Goal: Task Accomplishment & Management: Complete application form

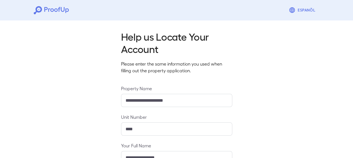
click at [334, 63] on div "**********" at bounding box center [176, 136] width 353 height 237
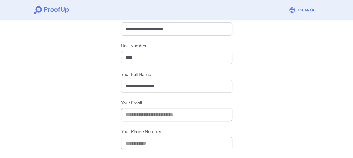
scroll to position [94, 0]
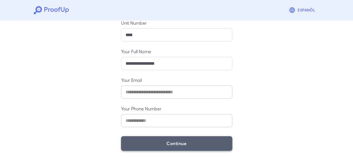
click at [184, 144] on button "Continue" at bounding box center [176, 144] width 111 height 15
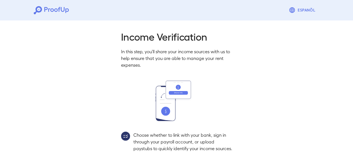
scroll to position [88, 0]
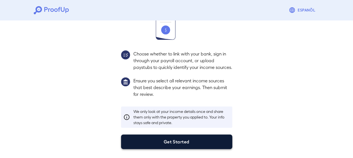
click at [174, 143] on button "Get Started" at bounding box center [176, 142] width 111 height 15
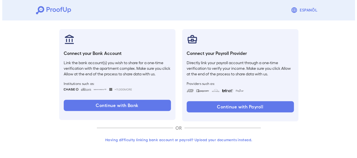
scroll to position [56, 0]
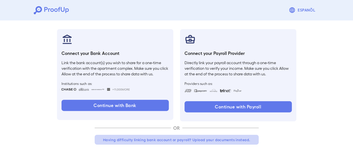
click at [174, 143] on button "Having difficulty linking bank account or payroll? Upload your documents instea…" at bounding box center [177, 140] width 164 height 10
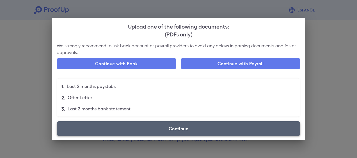
click at [162, 134] on label "Continue" at bounding box center [179, 129] width 244 height 15
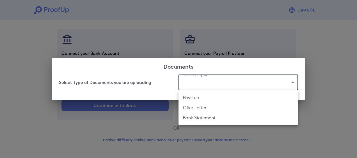
click at [222, 88] on body "Espanõl Go back How Would You Like to Verify Your Income? There are multiple wa…" at bounding box center [178, 51] width 357 height 215
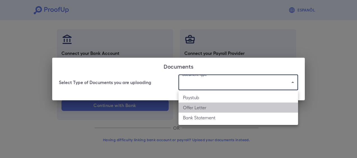
click at [210, 113] on li "Offer Letter" at bounding box center [239, 108] width 120 height 10
type input "**********"
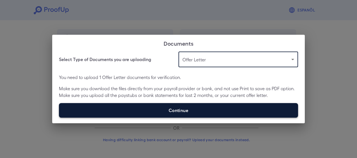
click at [220, 108] on label "Continue" at bounding box center [178, 110] width 239 height 15
click at [59, 118] on input "Continue" at bounding box center [59, 118] width 0 height 0
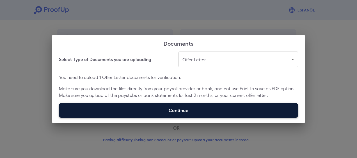
click at [222, 107] on label "Continue" at bounding box center [178, 110] width 239 height 15
click at [59, 118] on input "Continue" at bounding box center [59, 118] width 0 height 0
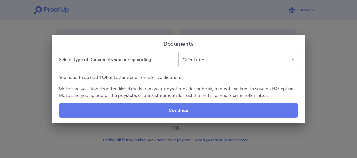
click at [271, 26] on div "**********" at bounding box center [178, 79] width 357 height 158
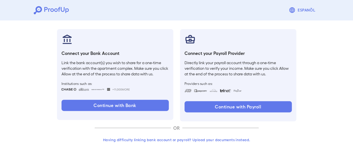
click at [171, 139] on button "Having difficulty linking bank account or payroll? Upload your documents instea…" at bounding box center [177, 140] width 164 height 10
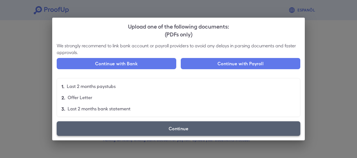
click at [170, 133] on label "Continue" at bounding box center [179, 129] width 244 height 15
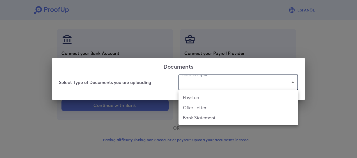
click at [192, 88] on body "Espanõl Go back How Would You Like to Verify Your Income? There are multiple wa…" at bounding box center [178, 51] width 357 height 215
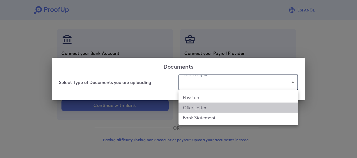
click at [192, 110] on li "Offer Letter" at bounding box center [239, 108] width 120 height 10
type input "**********"
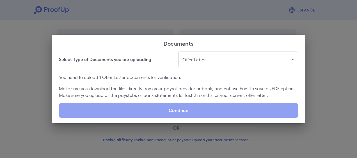
click at [192, 110] on label "Continue" at bounding box center [178, 110] width 239 height 15
click at [59, 118] on input "Continue" at bounding box center [59, 118] width 0 height 0
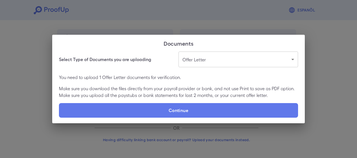
type input "**********"
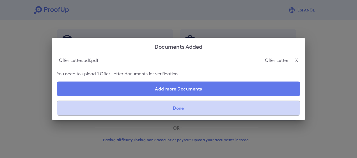
click at [131, 107] on button "Done" at bounding box center [179, 108] width 244 height 15
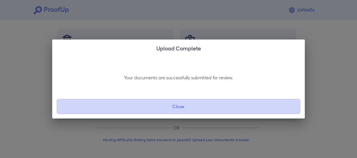
click at [180, 106] on button "Close" at bounding box center [179, 106] width 244 height 15
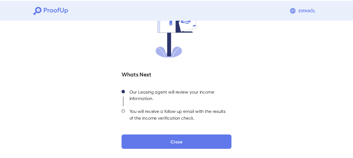
scroll to position [15, 0]
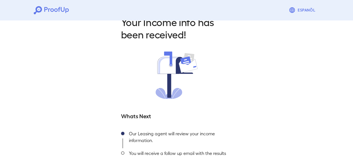
click at [237, 91] on div "Your Income info has been received! Whats Next Our Leasing agent will review yo…" at bounding box center [176, 104] width 125 height 176
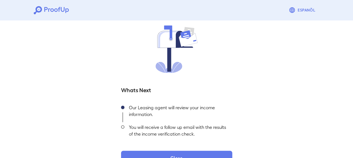
scroll to position [57, 0]
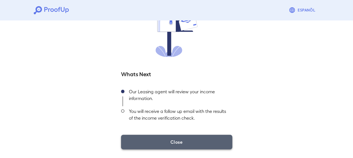
click at [189, 148] on button "Close" at bounding box center [176, 142] width 111 height 15
